Goal: Transaction & Acquisition: Purchase product/service

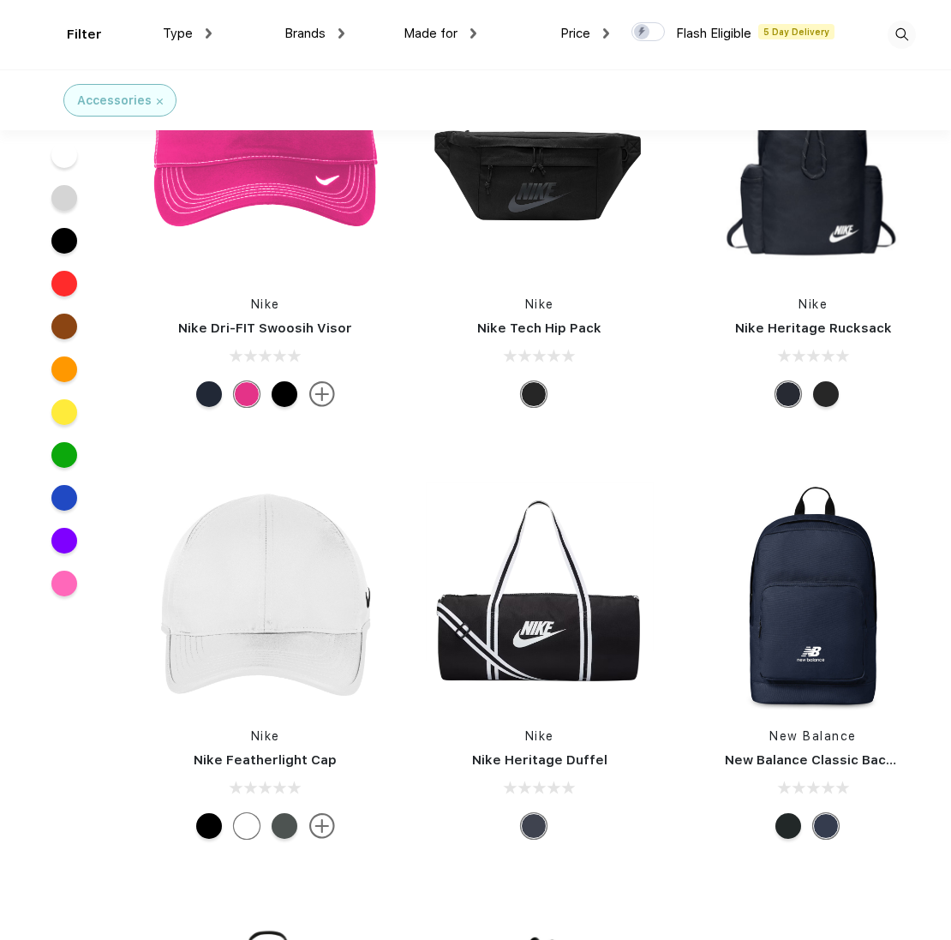
scroll to position [46287, 0]
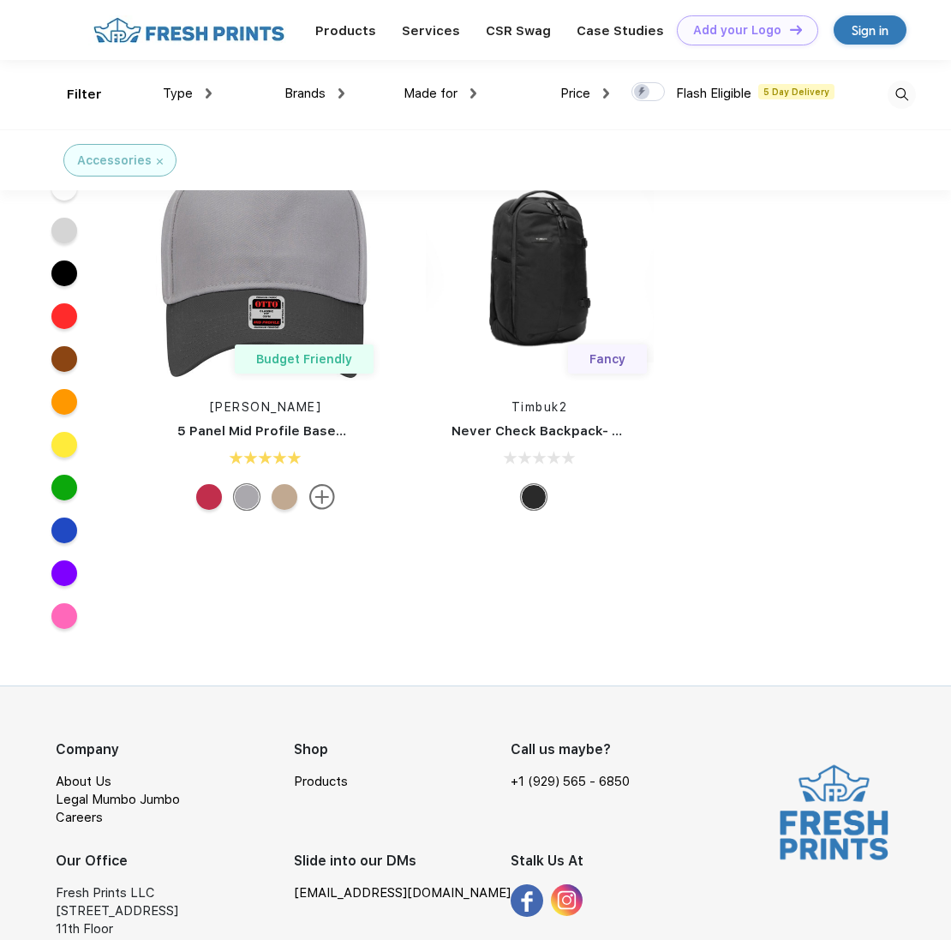
scroll to position [74313, 0]
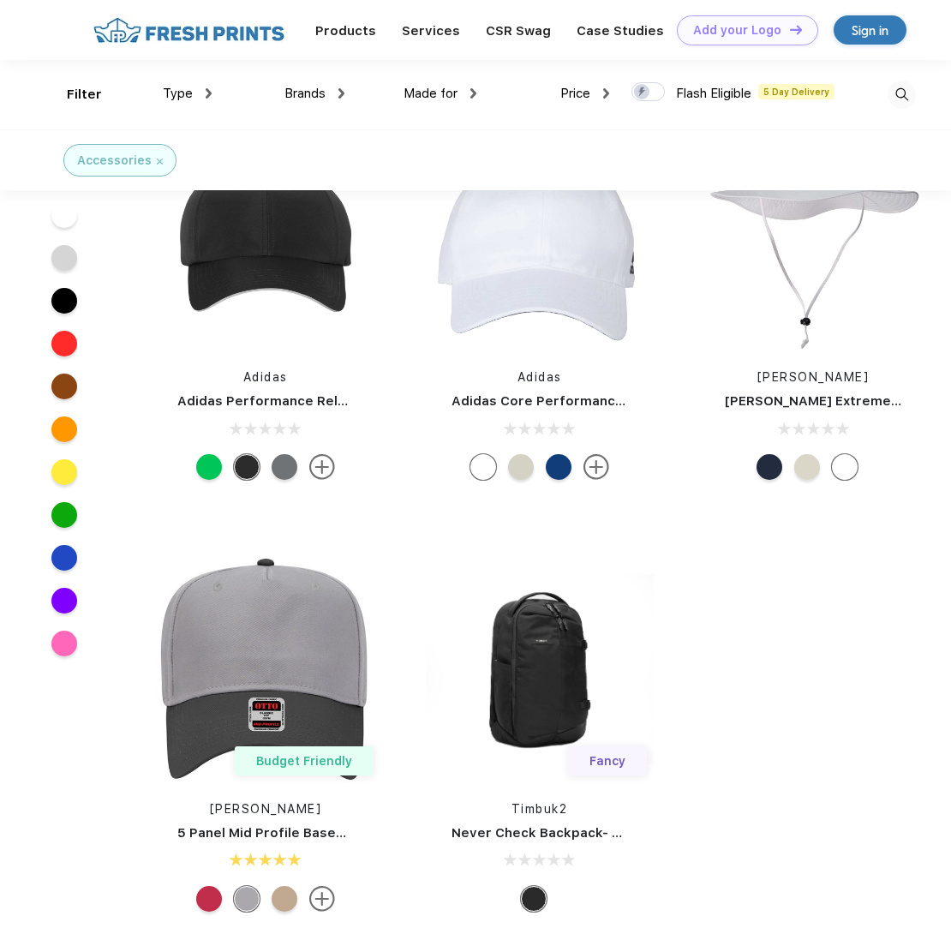
click at [447, 96] on span "Made for" at bounding box center [431, 93] width 54 height 15
click at [473, 91] on img at bounding box center [474, 93] width 6 height 10
click at [339, 93] on img at bounding box center [342, 93] width 6 height 10
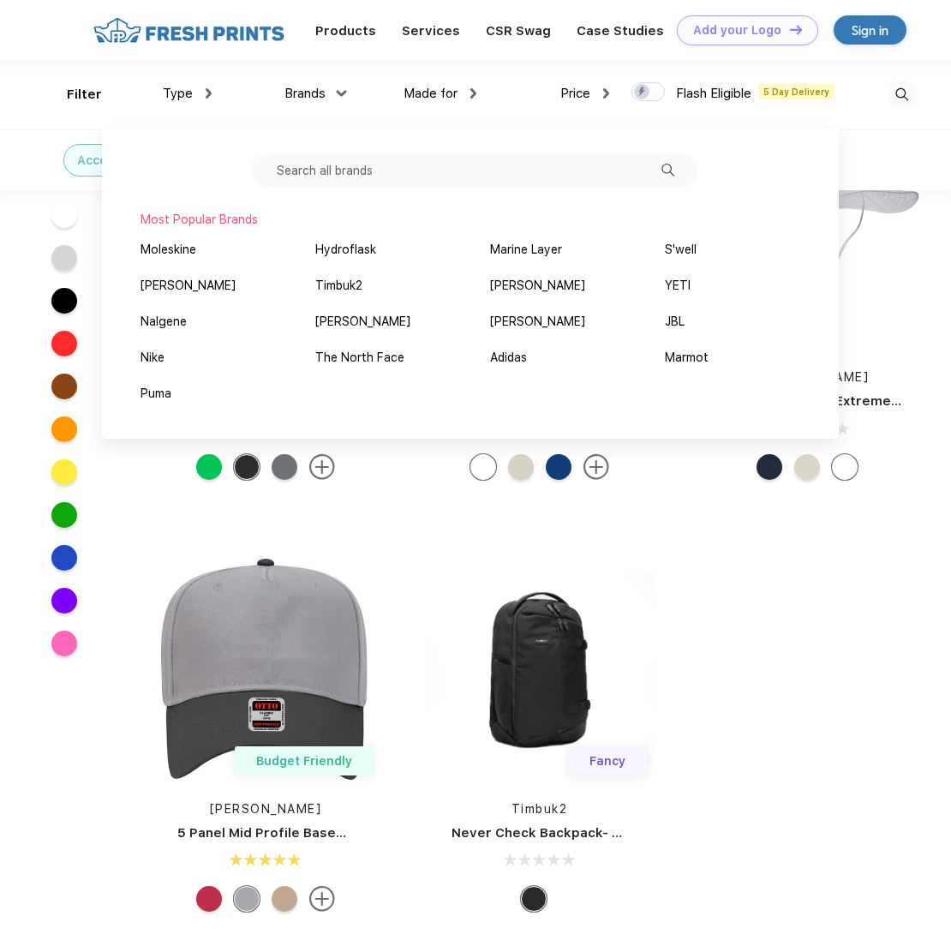
click at [209, 92] on img at bounding box center [209, 93] width 6 height 10
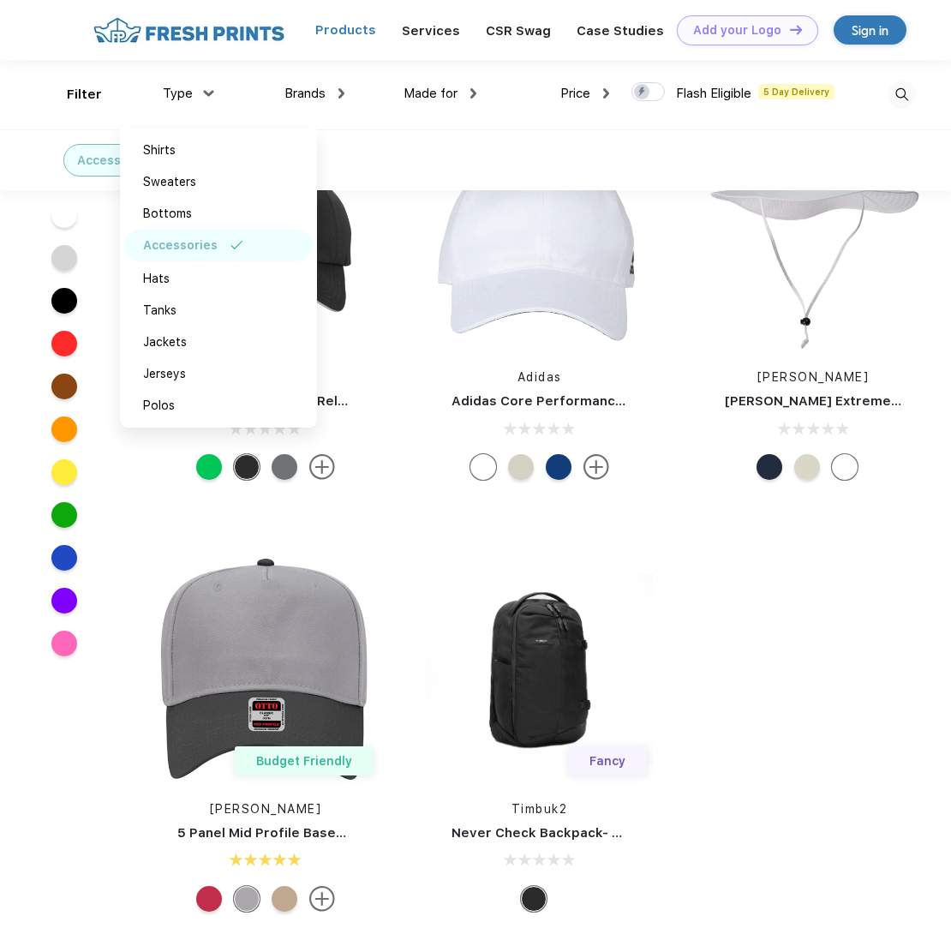
click at [356, 30] on link "Products" at bounding box center [345, 29] width 61 height 15
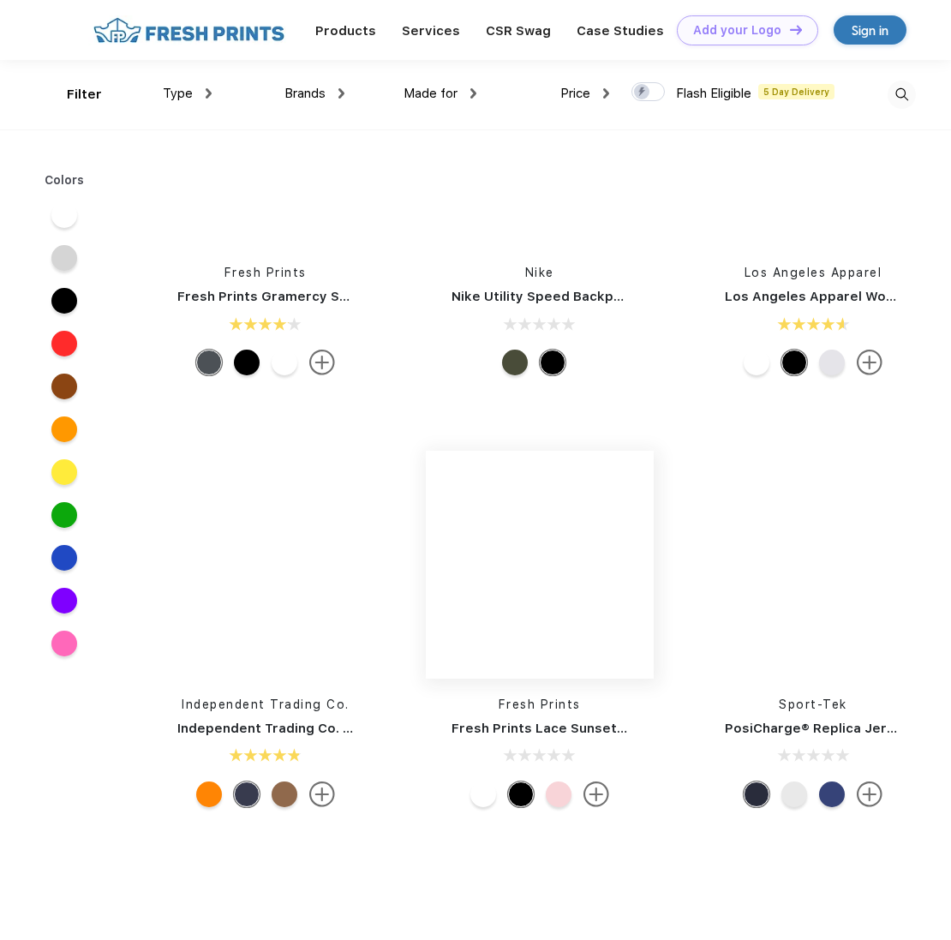
scroll to position [7801, 0]
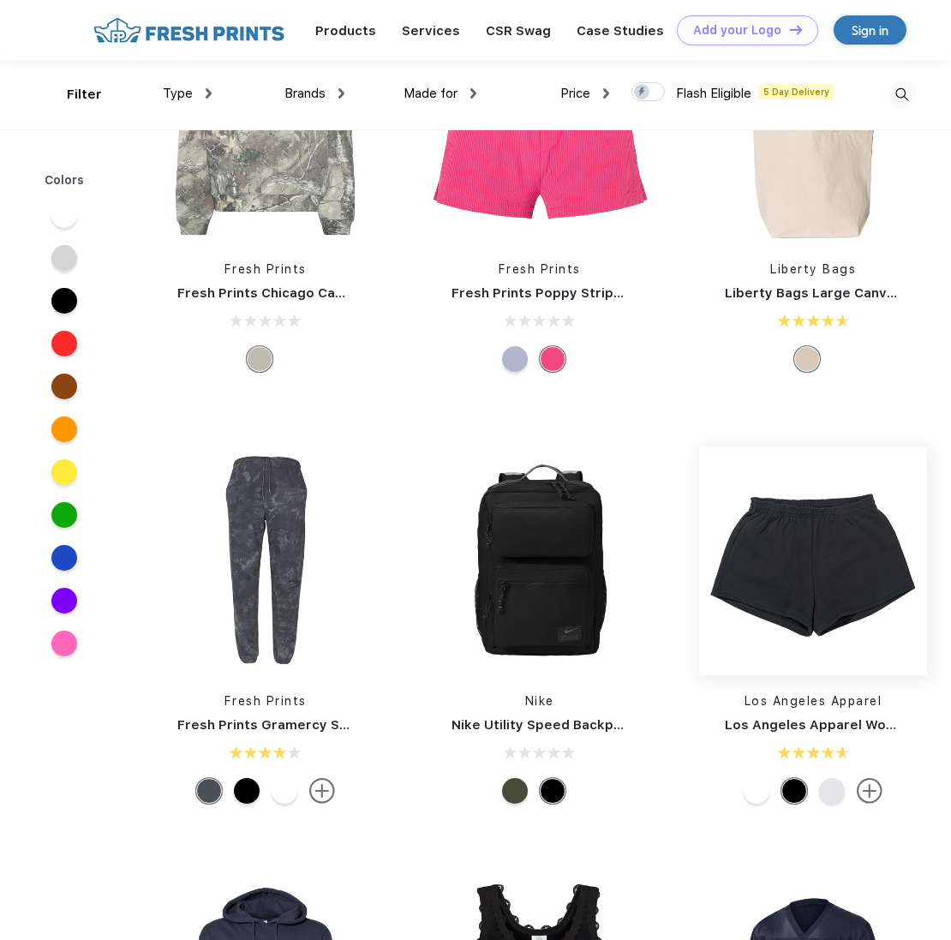
click at [814, 614] on img at bounding box center [813, 561] width 228 height 228
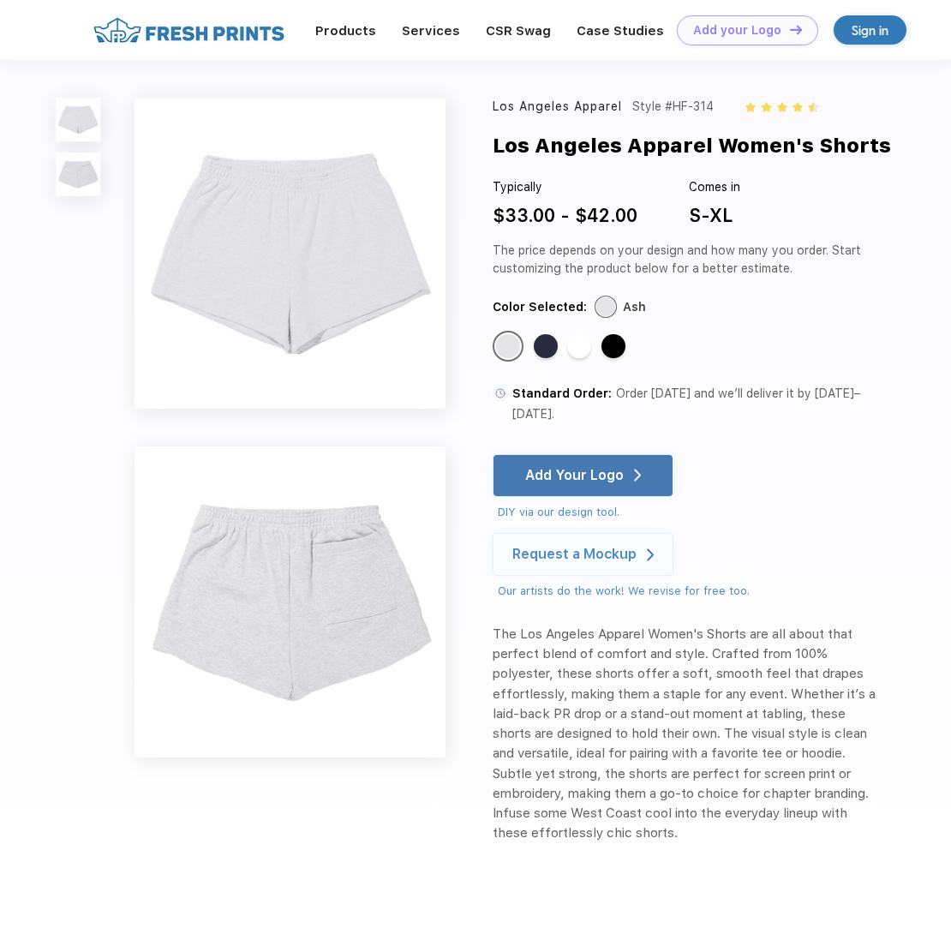
click at [597, 504] on div "DIY via our design tool." at bounding box center [586, 512] width 176 height 17
click at [501, 30] on link "CSR Swag" at bounding box center [518, 29] width 65 height 15
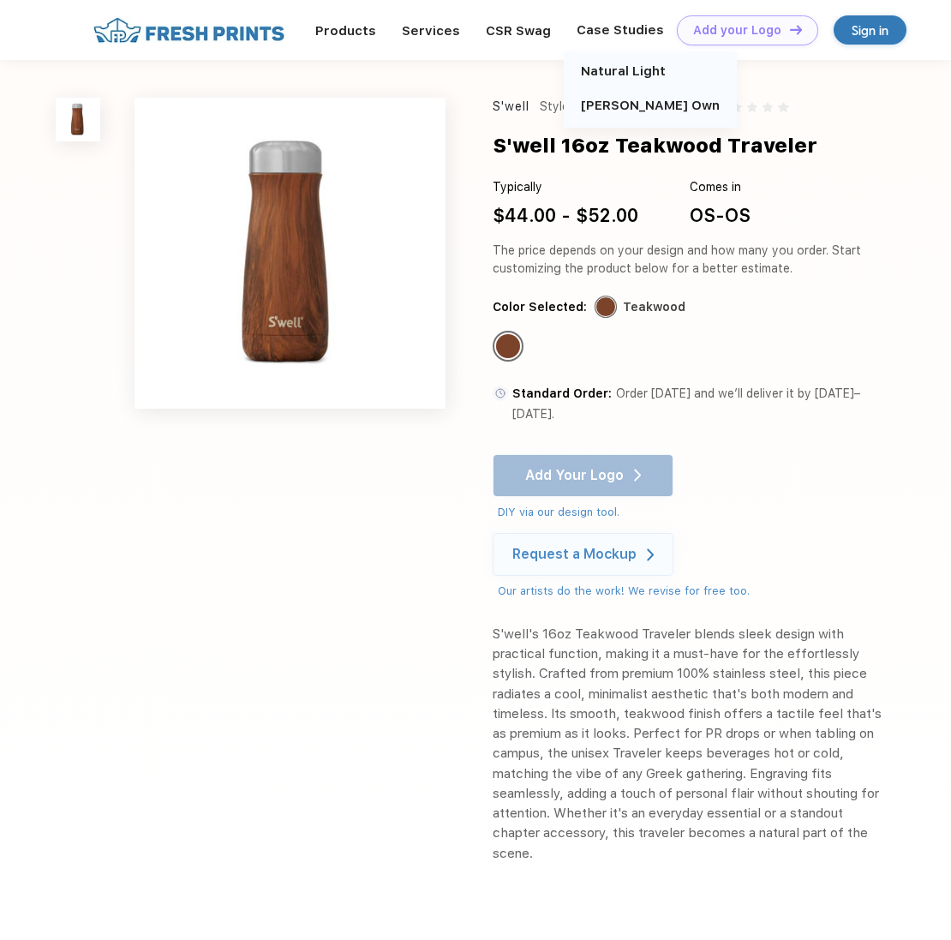
click at [602, 24] on div "Case Studies" at bounding box center [620, 30] width 113 height 22
click at [618, 34] on div "Case Studies" at bounding box center [620, 30] width 113 height 22
click at [615, 106] on link "[PERSON_NAME] Own" at bounding box center [650, 105] width 139 height 15
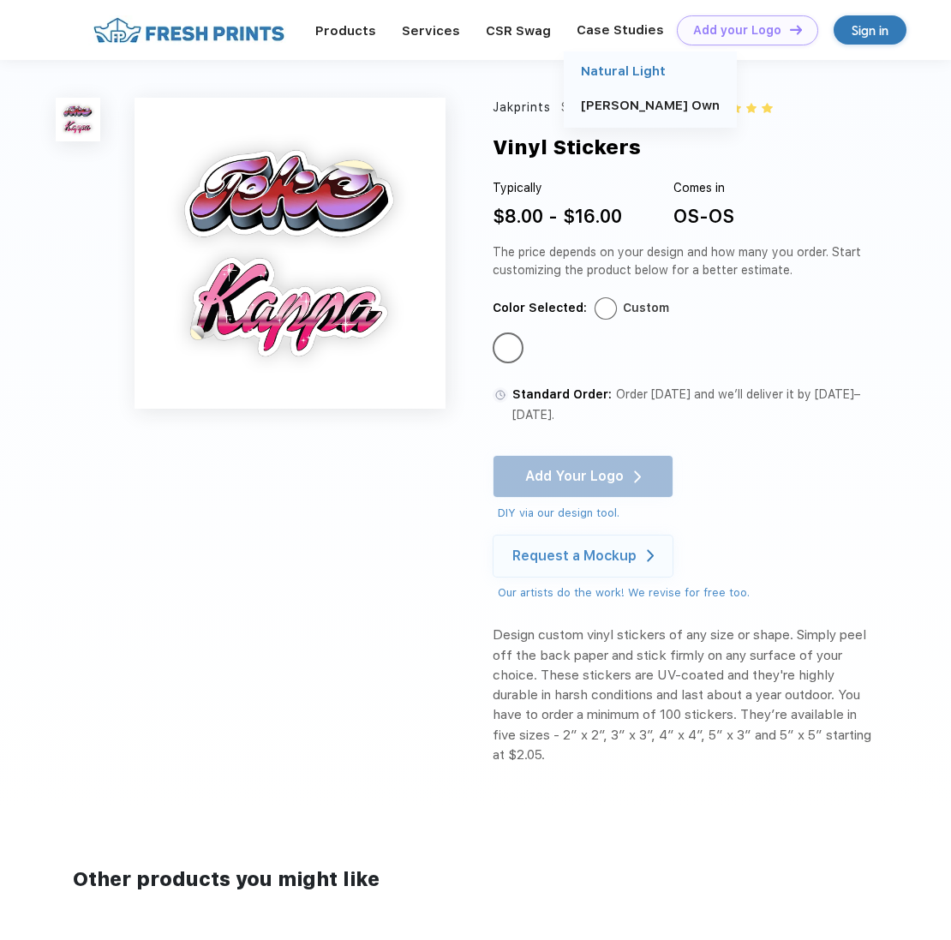
click at [604, 65] on link "Natural Light" at bounding box center [623, 70] width 85 height 15
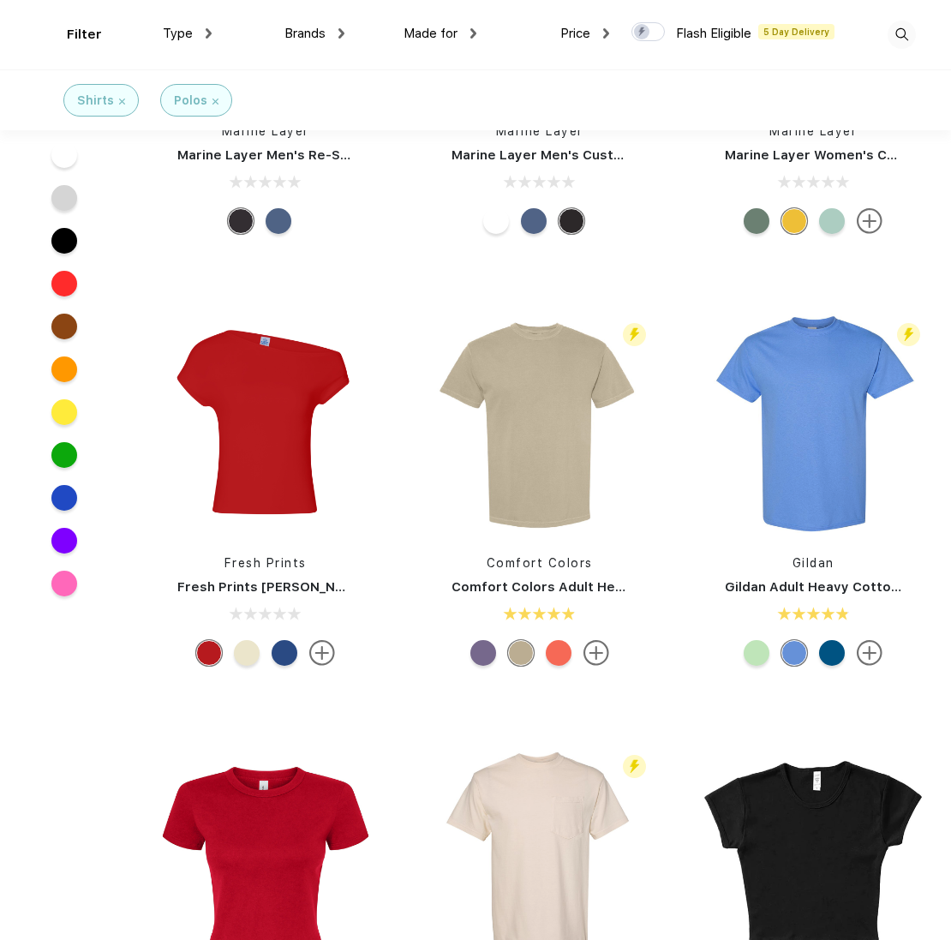
scroll to position [687, 0]
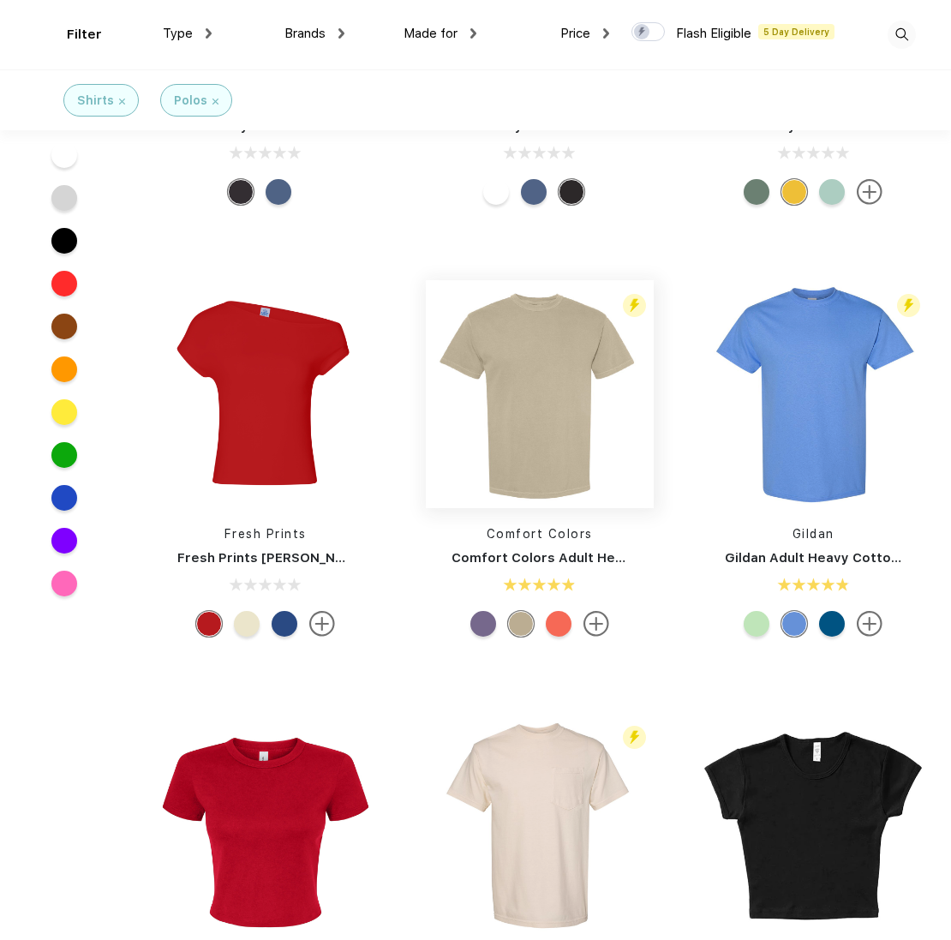
click at [561, 468] on img at bounding box center [540, 394] width 228 height 228
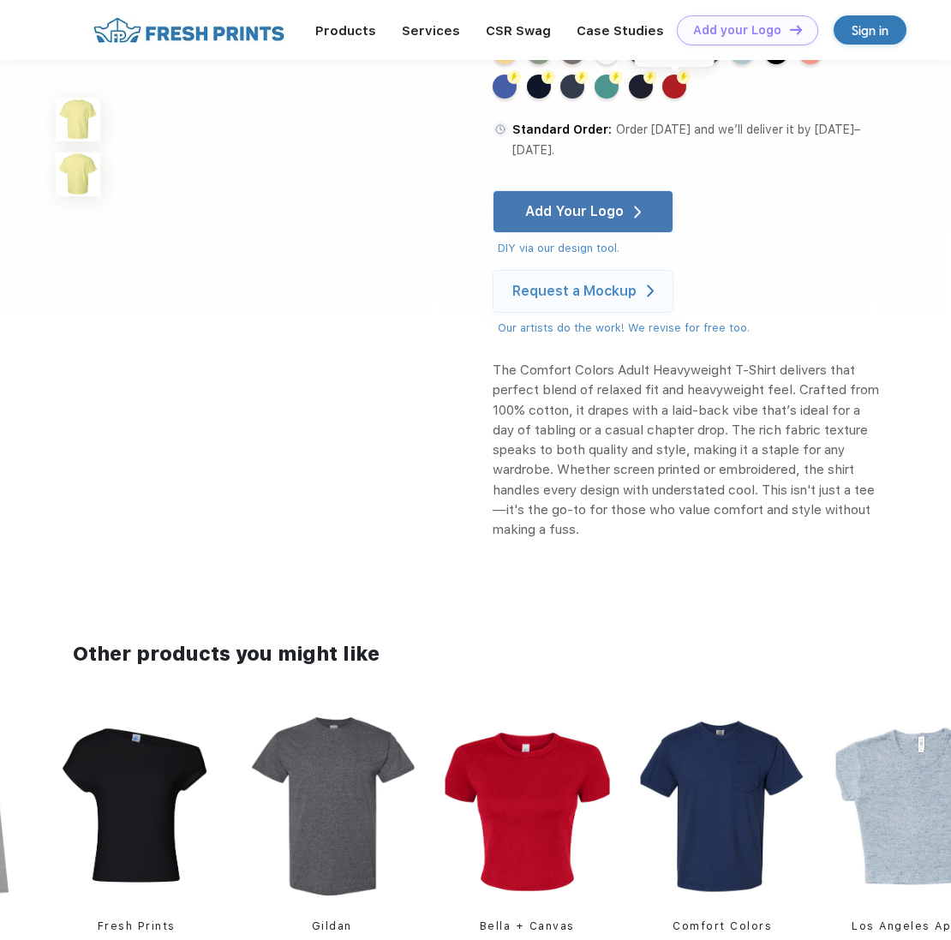
scroll to position [771, 0]
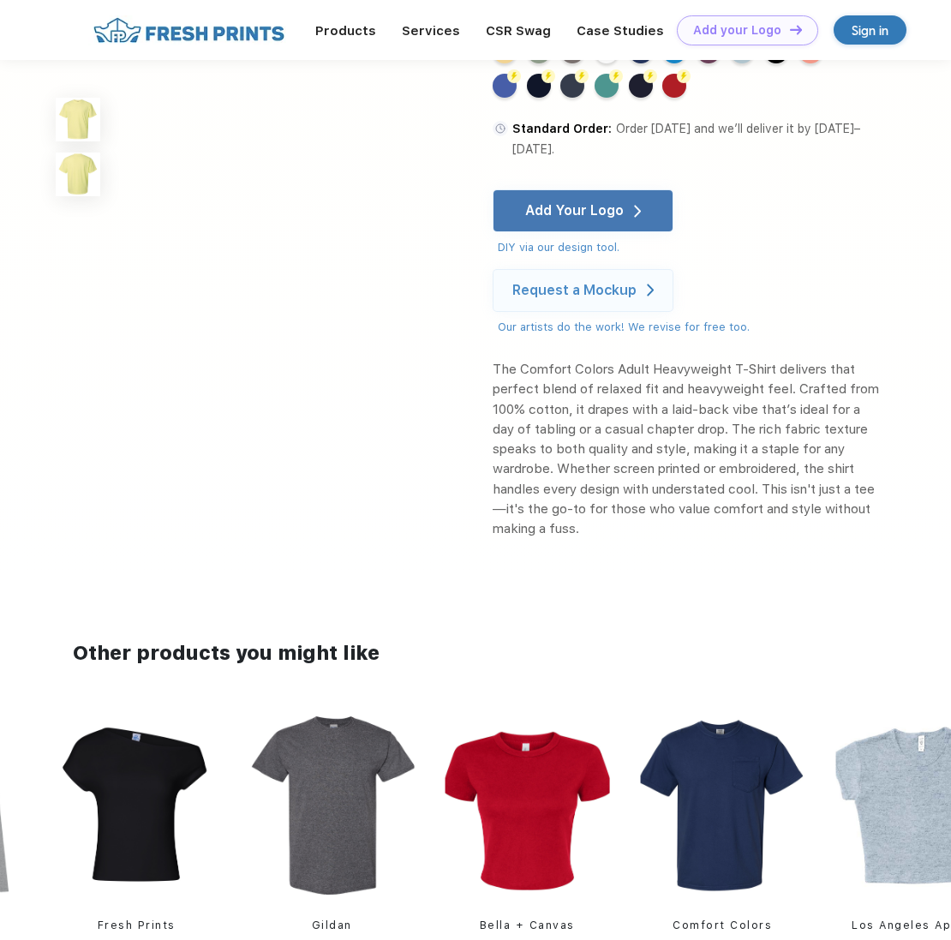
click at [115, 788] on img at bounding box center [136, 806] width 165 height 190
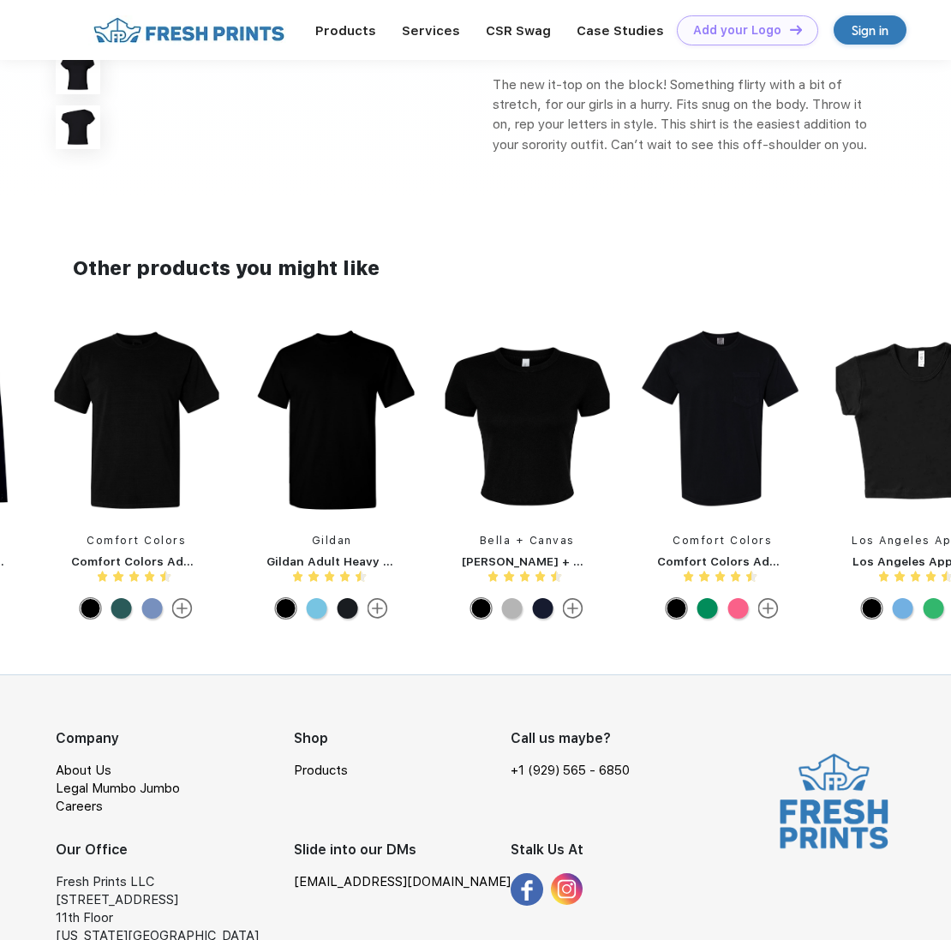
scroll to position [857, 0]
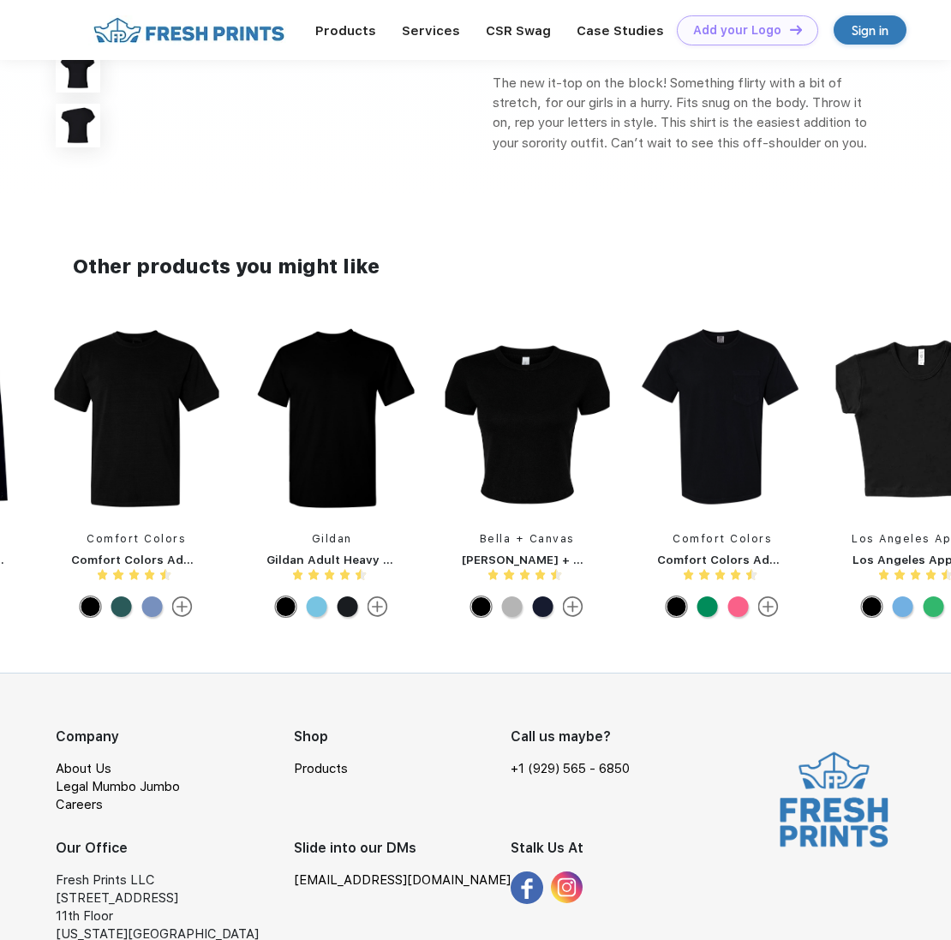
click at [359, 467] on img at bounding box center [331, 419] width 165 height 190
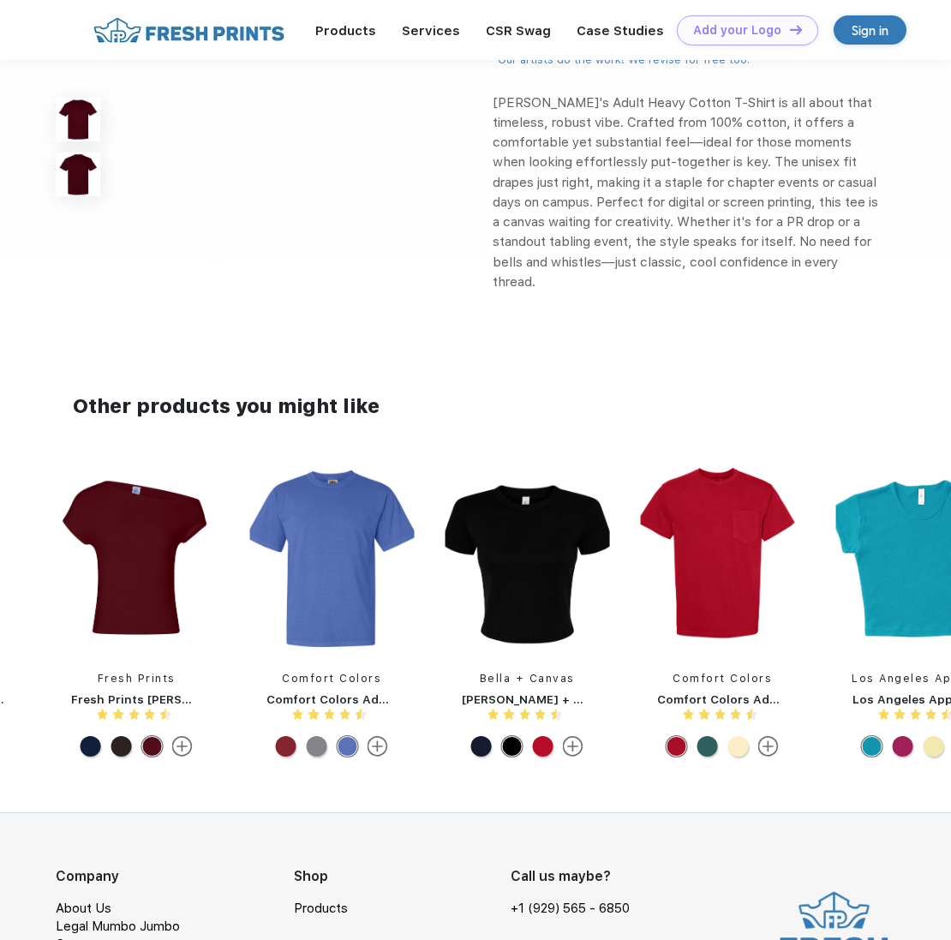
scroll to position [1029, 0]
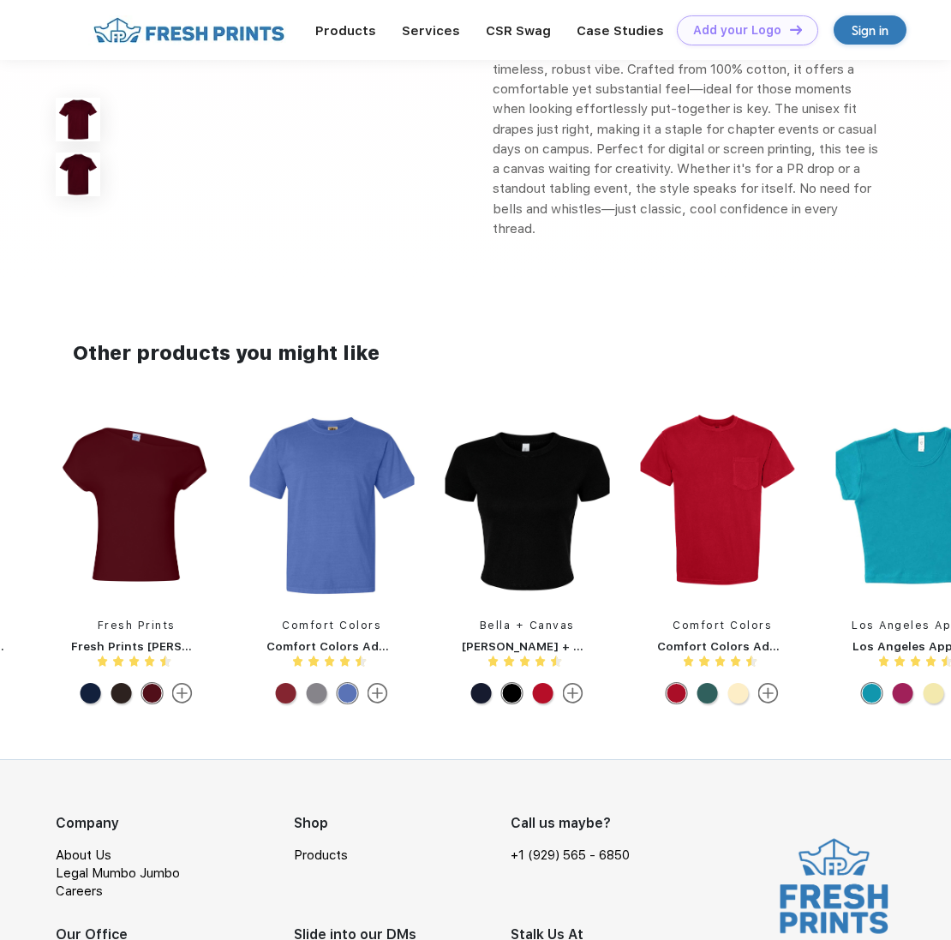
click at [533, 550] on img at bounding box center [527, 506] width 165 height 190
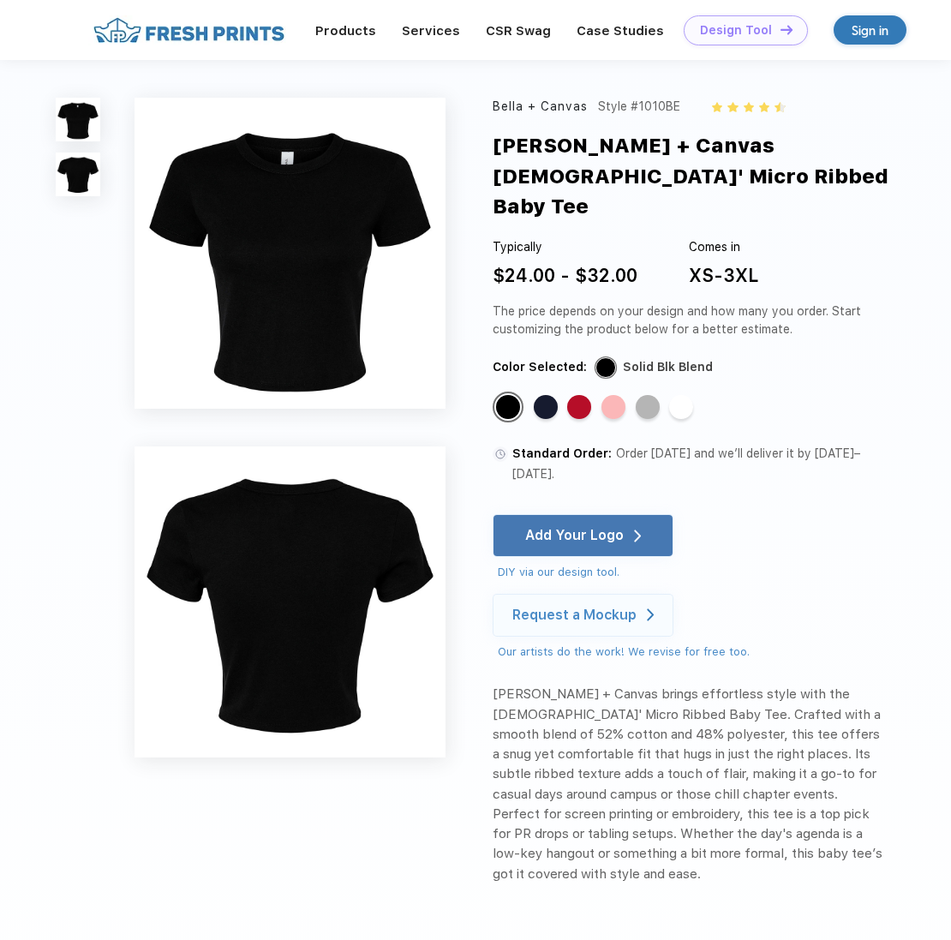
click at [724, 30] on div "Design Tool" at bounding box center [736, 30] width 72 height 15
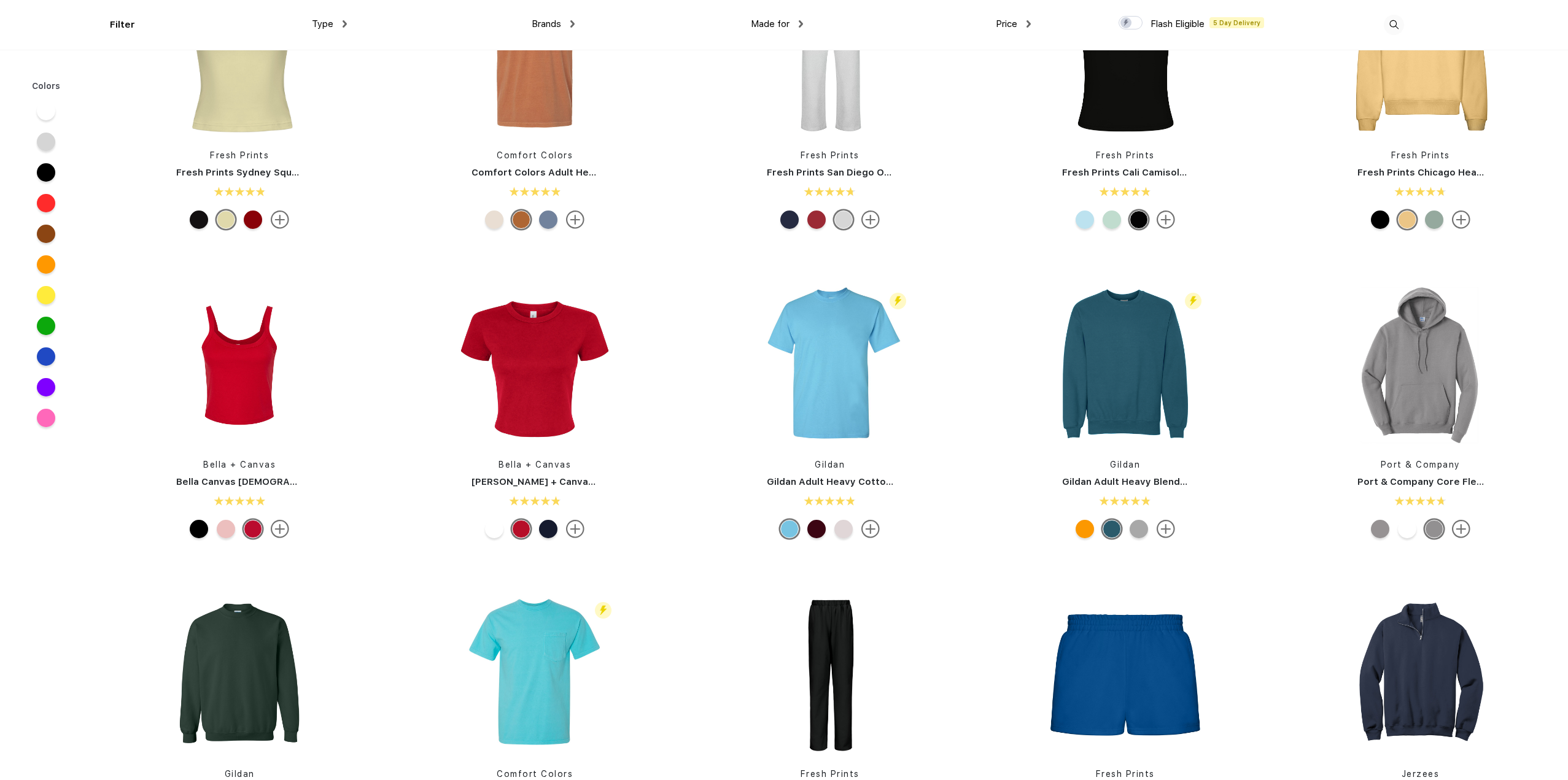
scroll to position [430, 0]
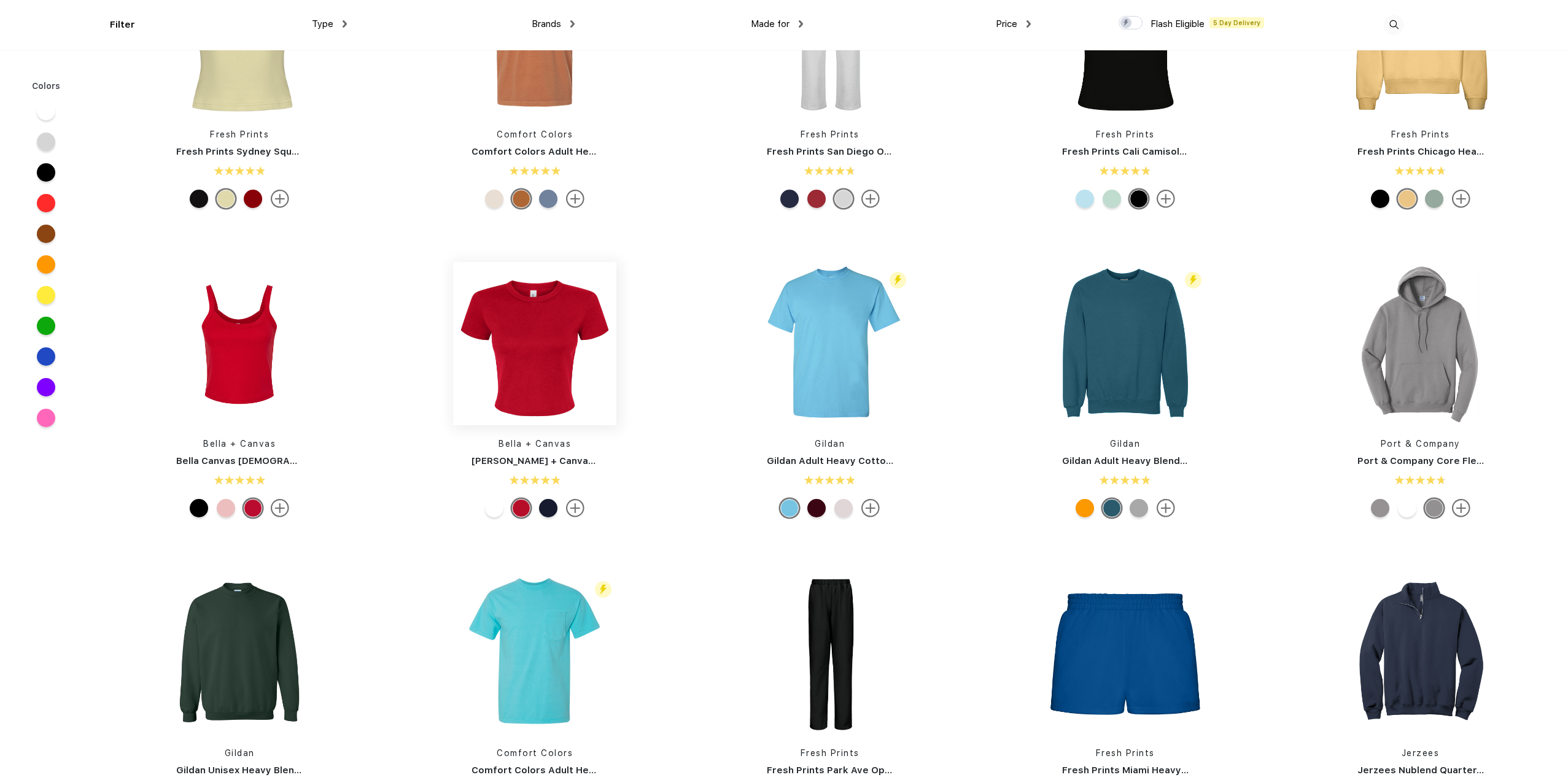
click at [559, 387] on img at bounding box center [535, 344] width 163 height 163
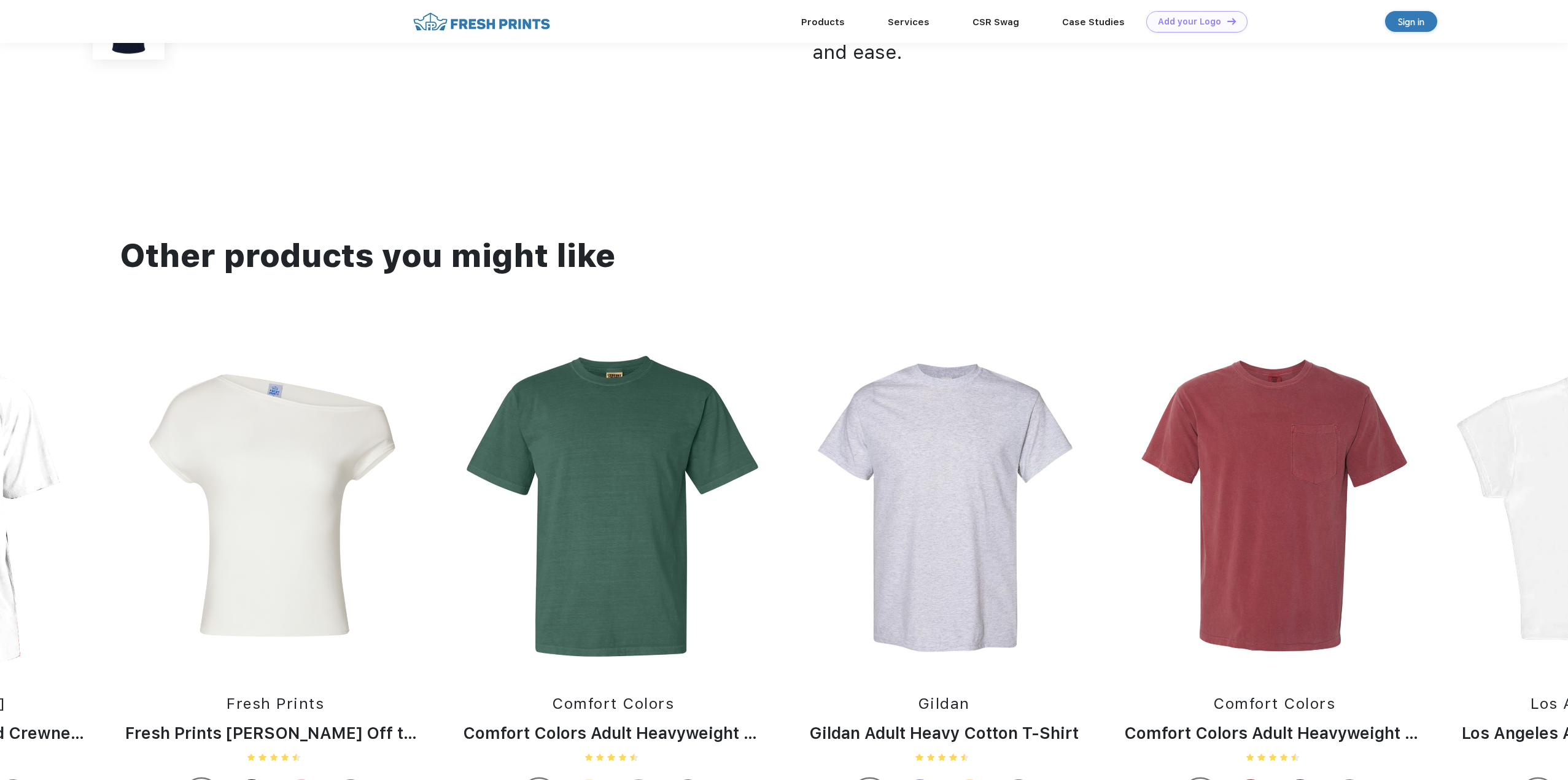
scroll to position [1535, 0]
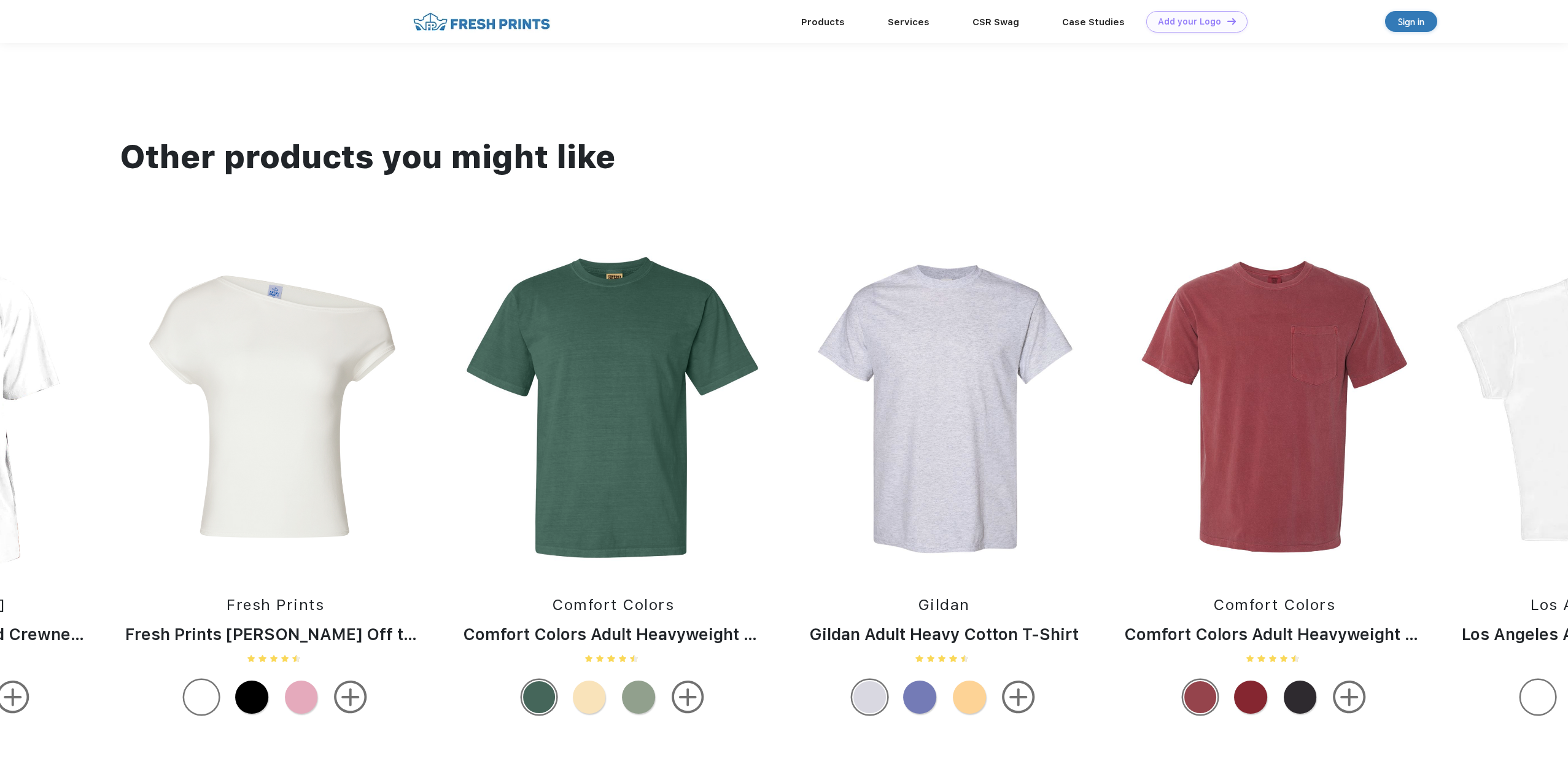
click at [637, 463] on img at bounding box center [613, 408] width 325 height 314
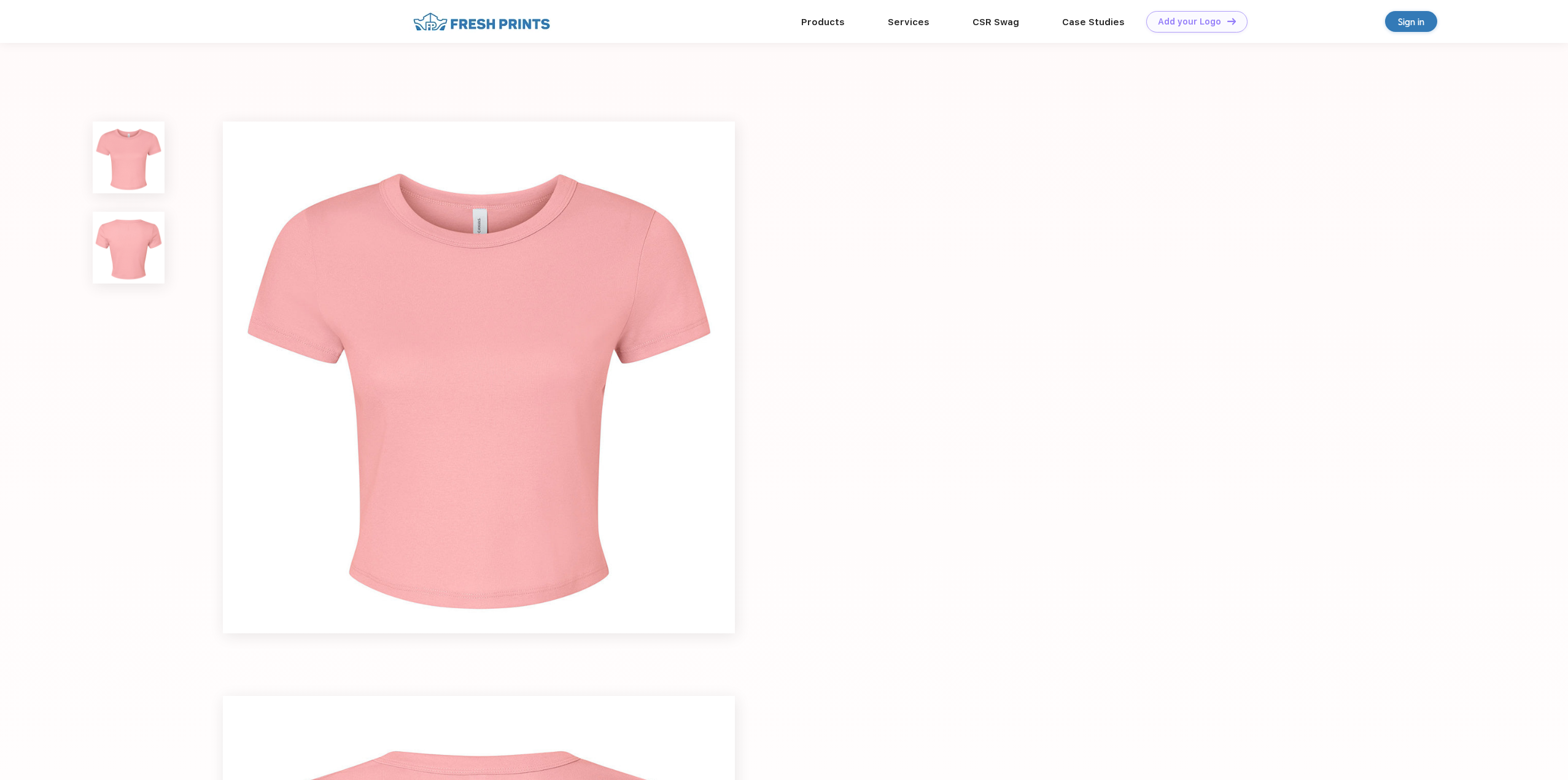
scroll to position [384, 0]
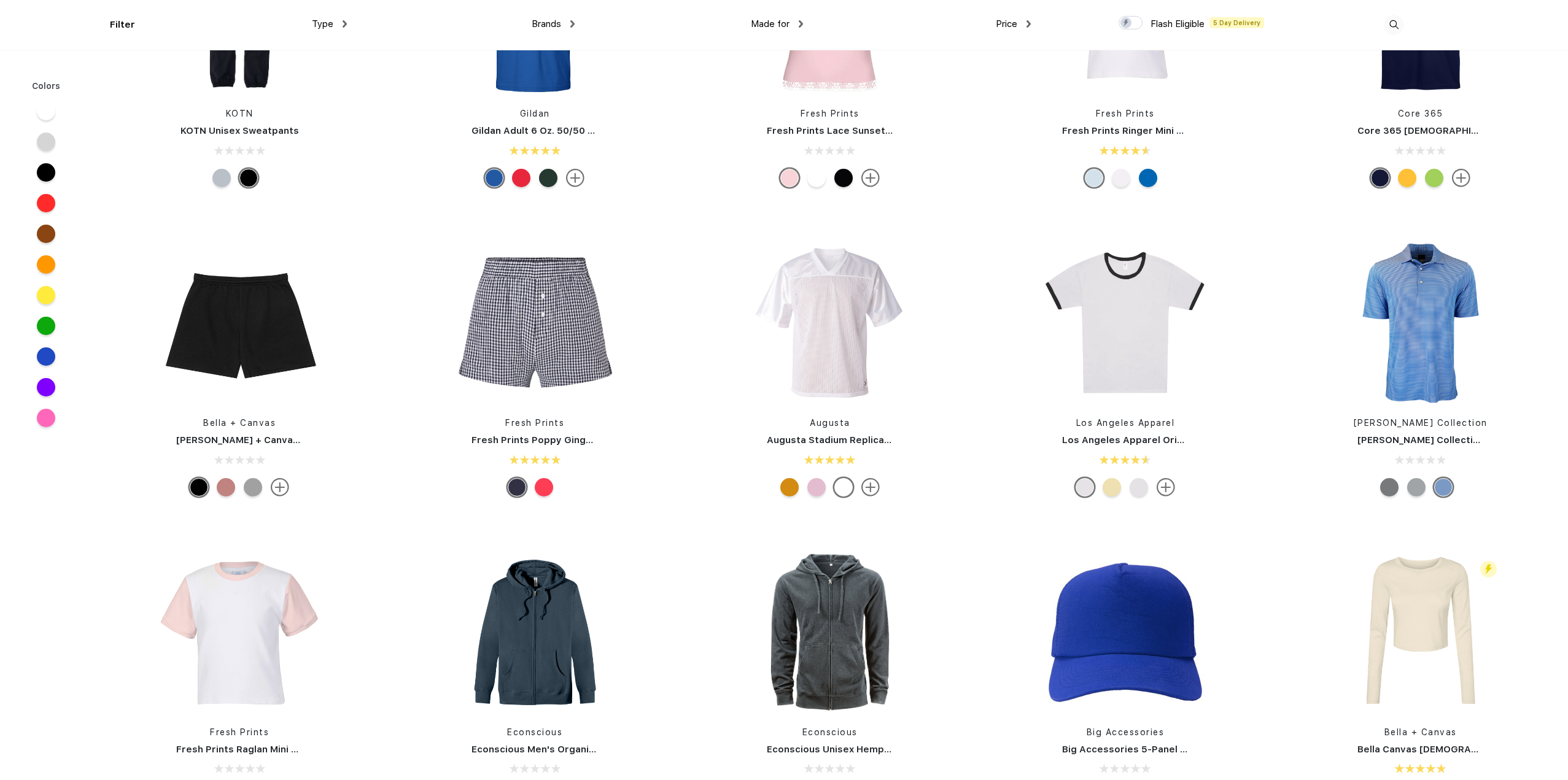
scroll to position [6017, 0]
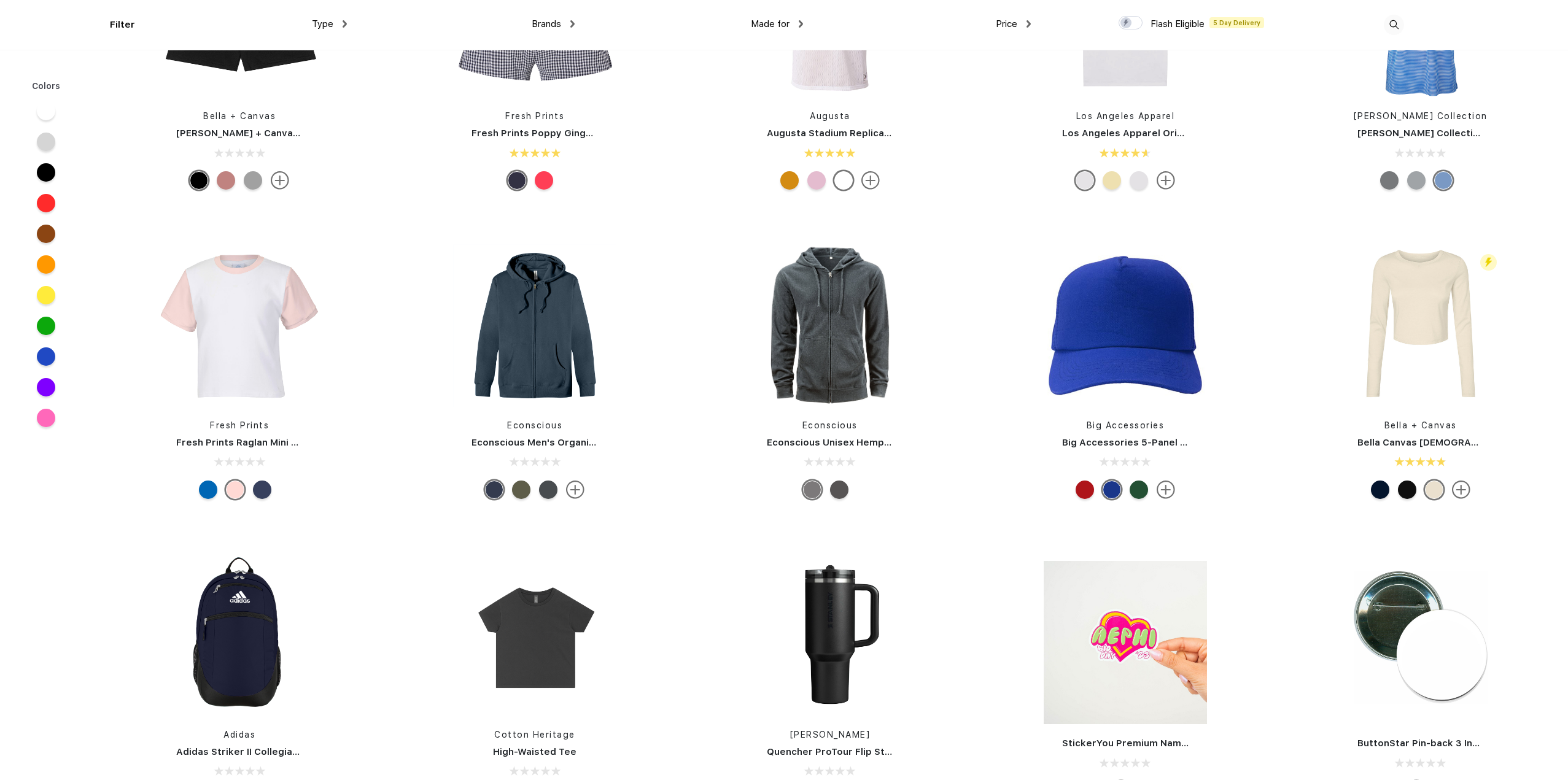
drag, startPoint x: 621, startPoint y: 264, endPoint x: 1026, endPoint y: 231, distance: 406.3
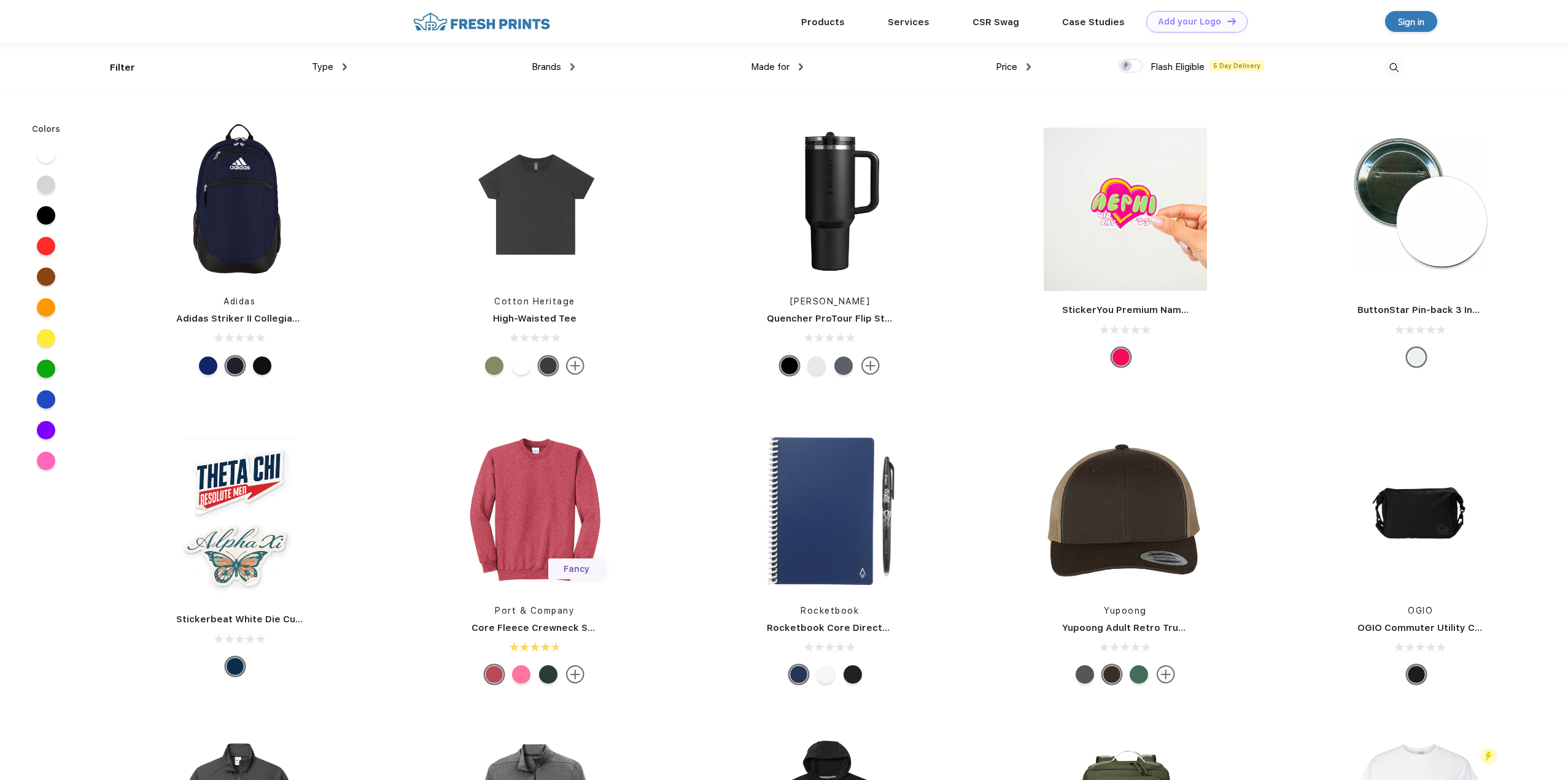
scroll to position [6385, 0]
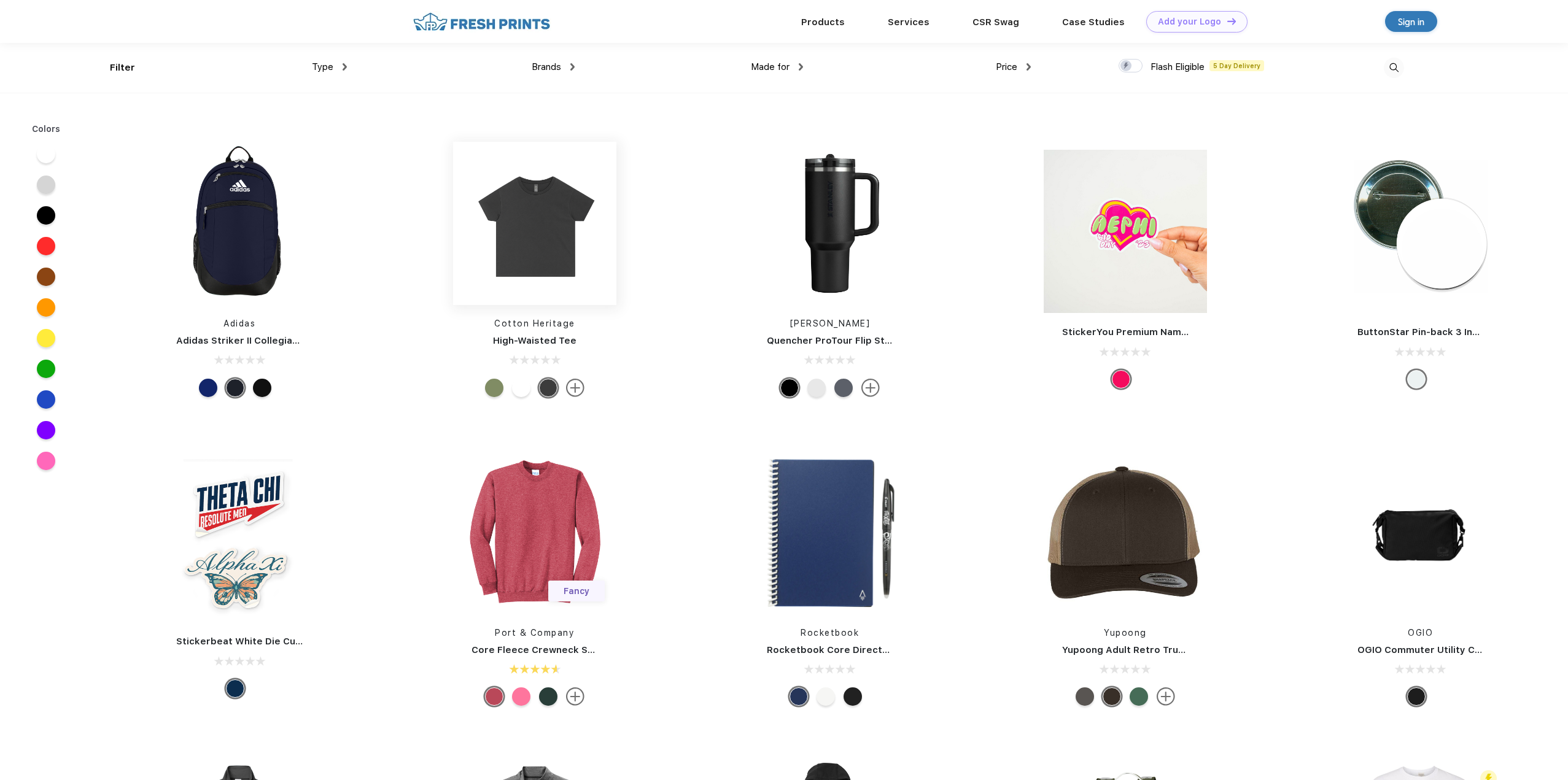
click at [544, 255] on img at bounding box center [535, 223] width 163 height 163
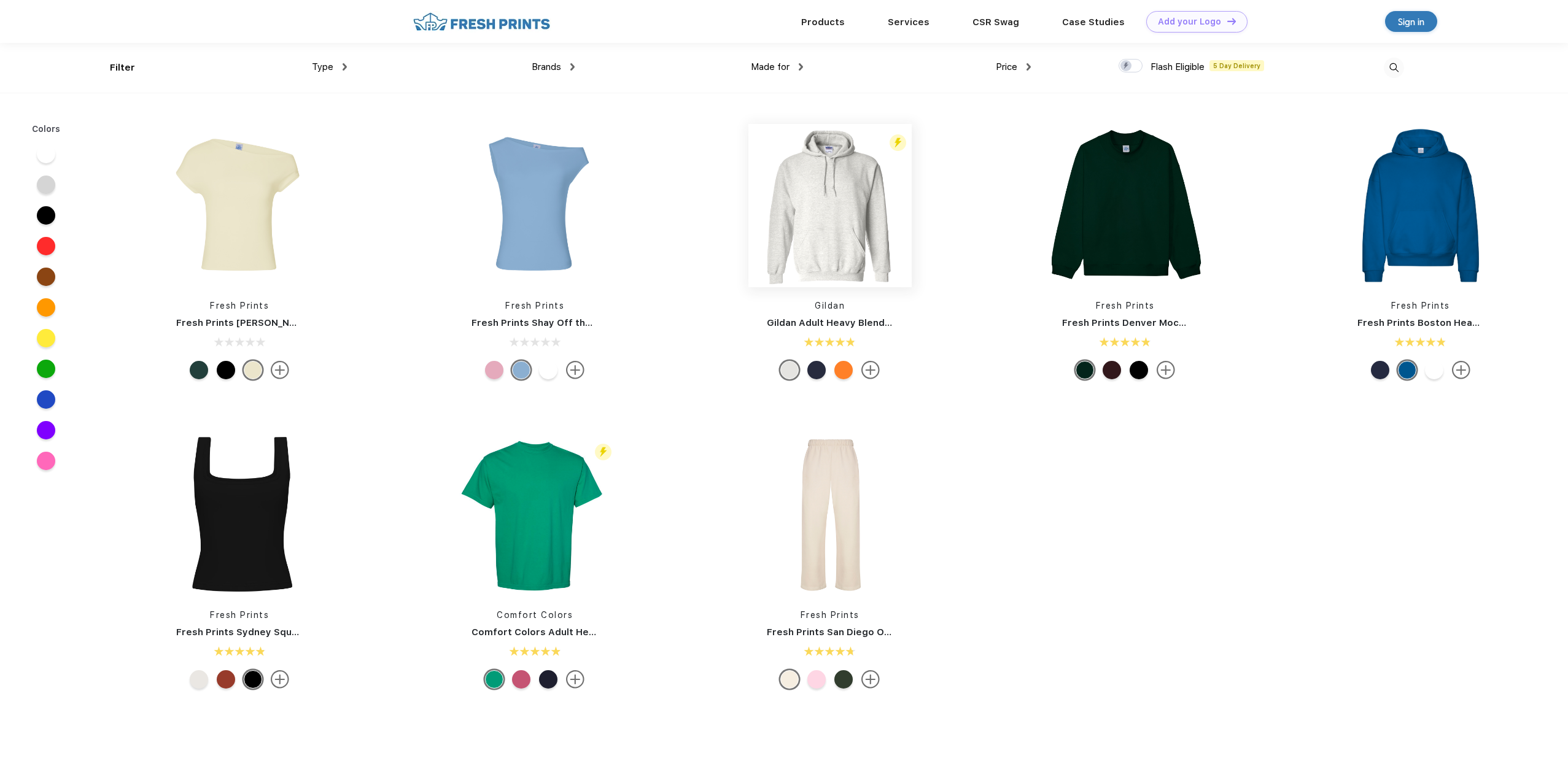
scroll to position [1, 0]
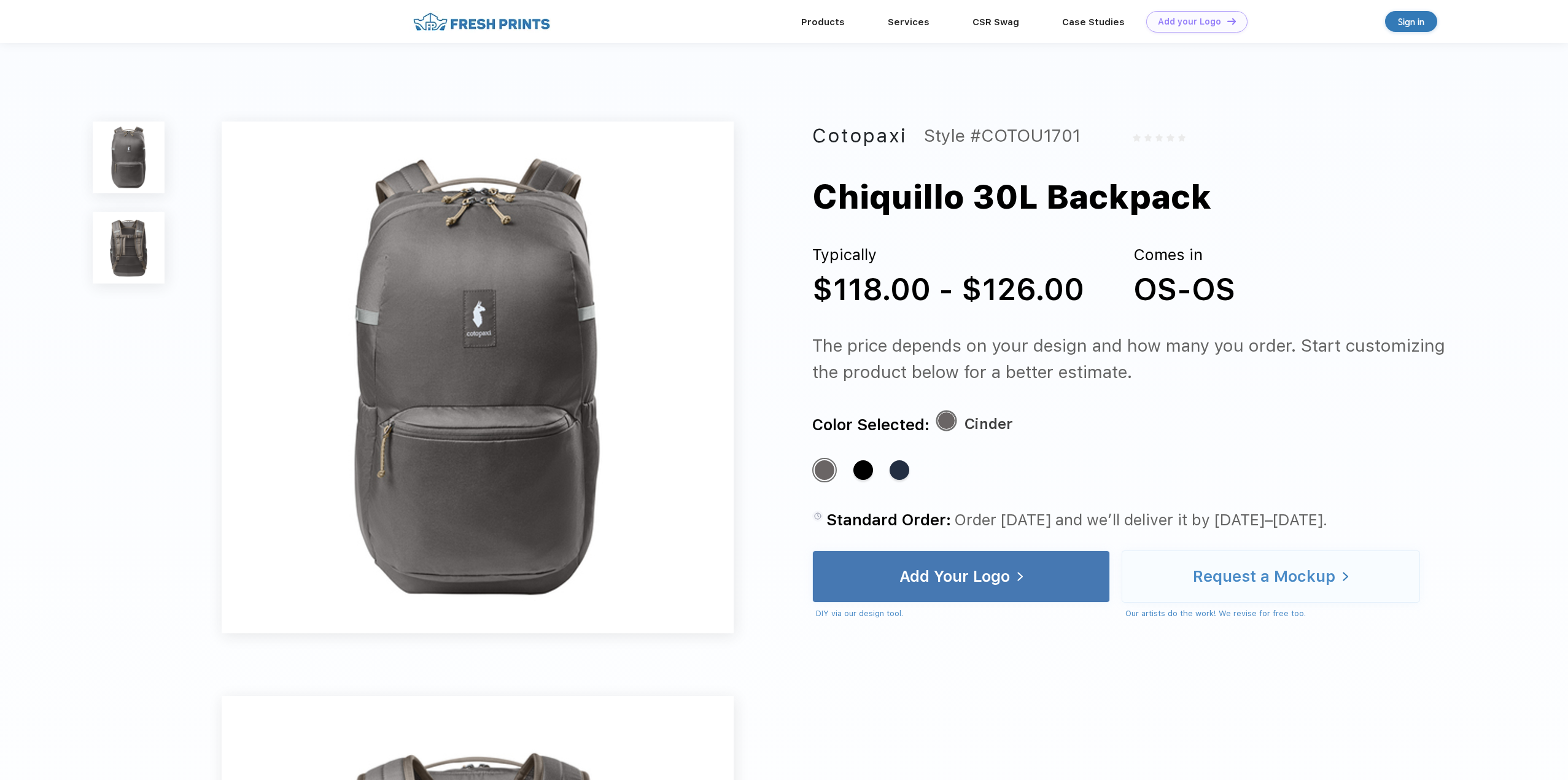
click at [1026, 548] on div "Cotopaxi Style #COTOU1701 Chiquillo 30L Backpack Typically $118.00 - $126.00 Co…" at bounding box center [1133, 371] width 643 height 499
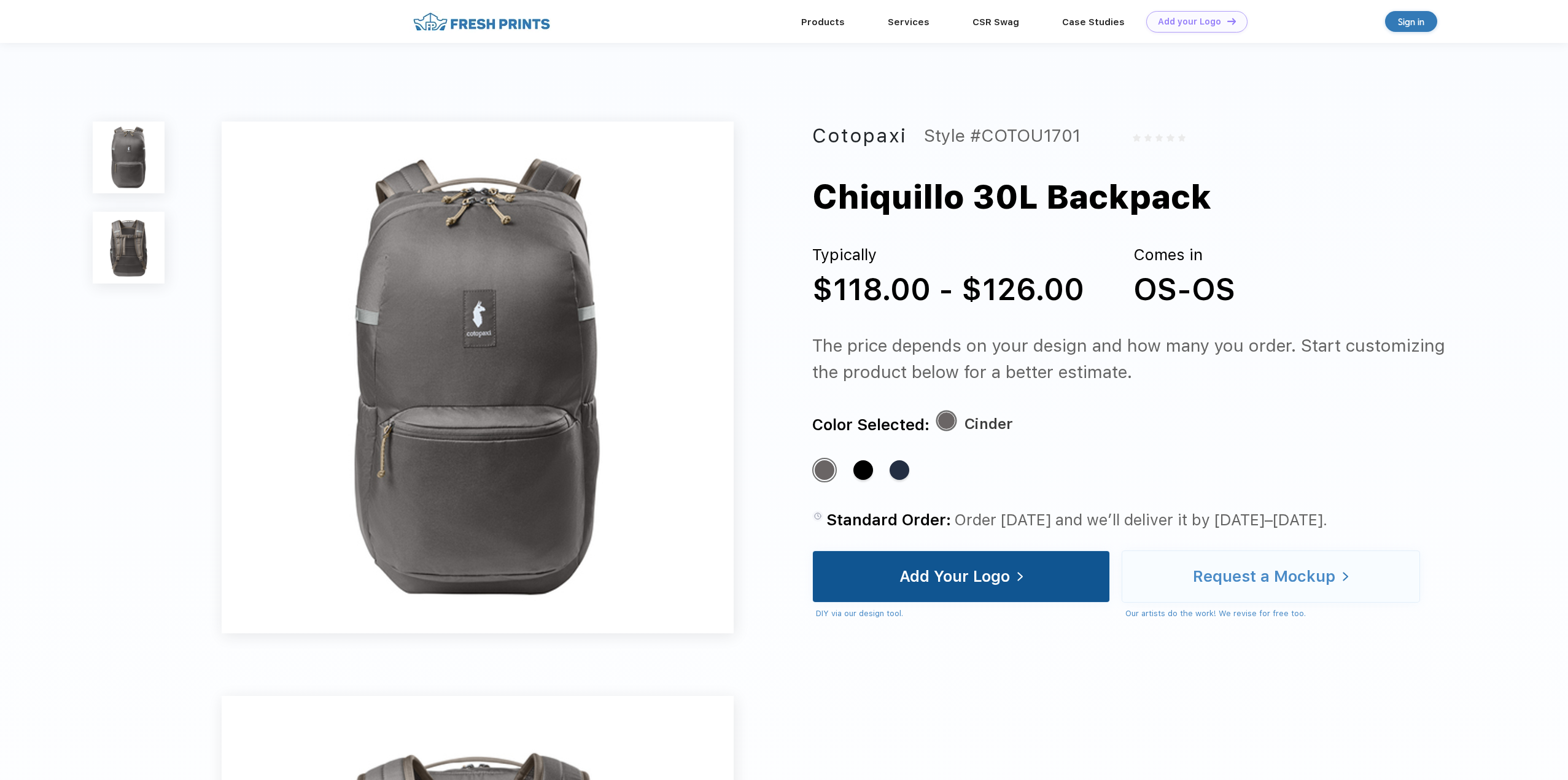
click at [1016, 574] on div "Add Your Logo" at bounding box center [961, 577] width 123 height 52
